Goal: Information Seeking & Learning: Learn about a topic

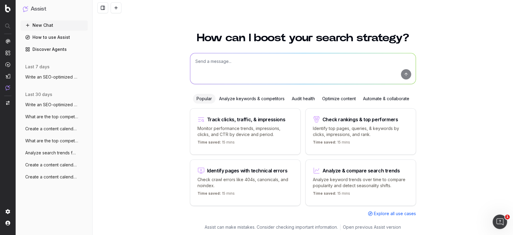
click at [39, 129] on span "Create a content calendar using trends &" at bounding box center [51, 129] width 53 height 6
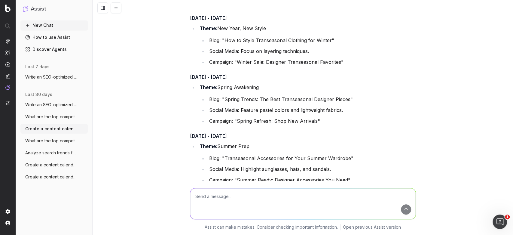
scroll to position [454, 0]
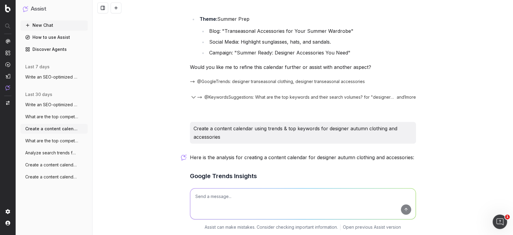
click at [39, 168] on button "Create a content calendar using trends &" at bounding box center [53, 165] width 67 height 10
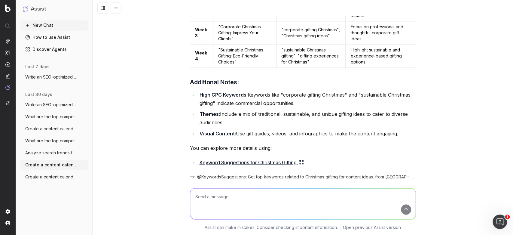
scroll to position [2245, 0]
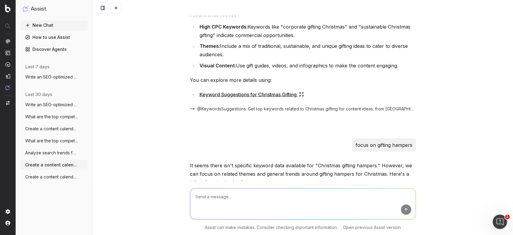
click at [38, 151] on span "Analyze search trends for: shoes" at bounding box center [51, 153] width 53 height 6
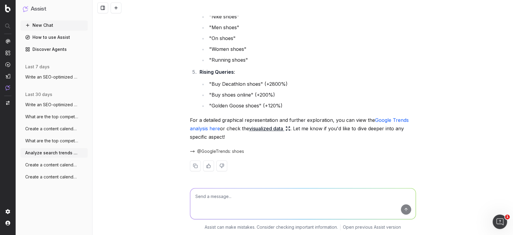
scroll to position [210, 0]
click at [46, 136] on button "What are the top competitors ranking for" at bounding box center [53, 141] width 67 height 10
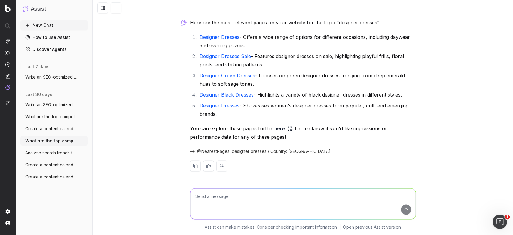
click at [47, 130] on span "Create a content calendar using trends &" at bounding box center [51, 129] width 53 height 6
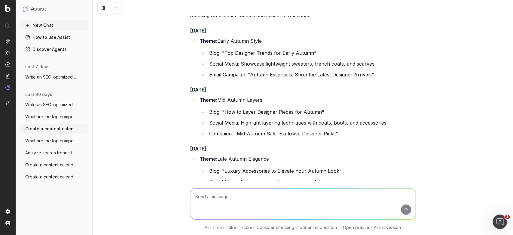
scroll to position [756, 0]
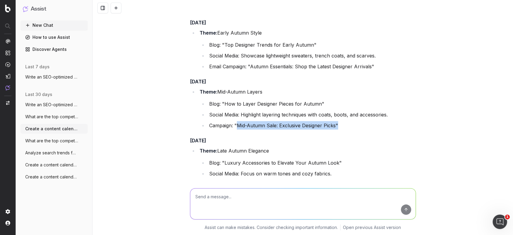
drag, startPoint x: 337, startPoint y: 123, endPoint x: 236, endPoint y: 126, distance: 101.0
click at [236, 126] on li "Campaign: "Mid-Autumn Sale: Exclusive Designer Picks"" at bounding box center [311, 125] width 208 height 8
copy li "Mid-Autumn Sale: Exclusive Designer Picks""
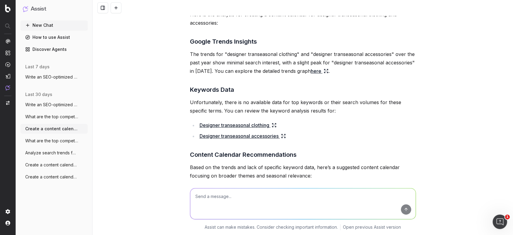
scroll to position [0, 0]
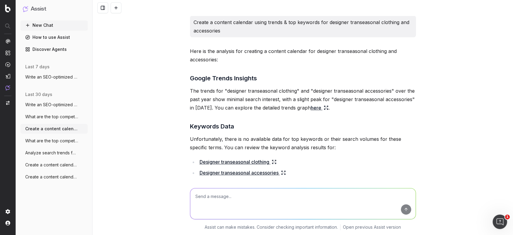
drag, startPoint x: 269, startPoint y: 190, endPoint x: 280, endPoint y: 165, distance: 27.6
click at [280, 165] on div "Create a content calendar using trends & top keywords for designer transeasonal…" at bounding box center [303, 117] width 420 height 235
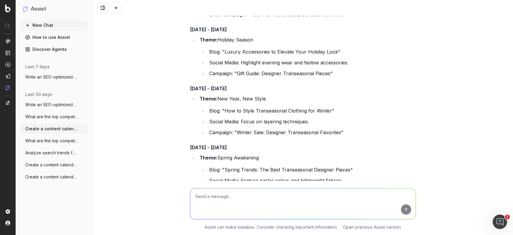
scroll to position [257, 0]
